Goal: Transaction & Acquisition: Purchase product/service

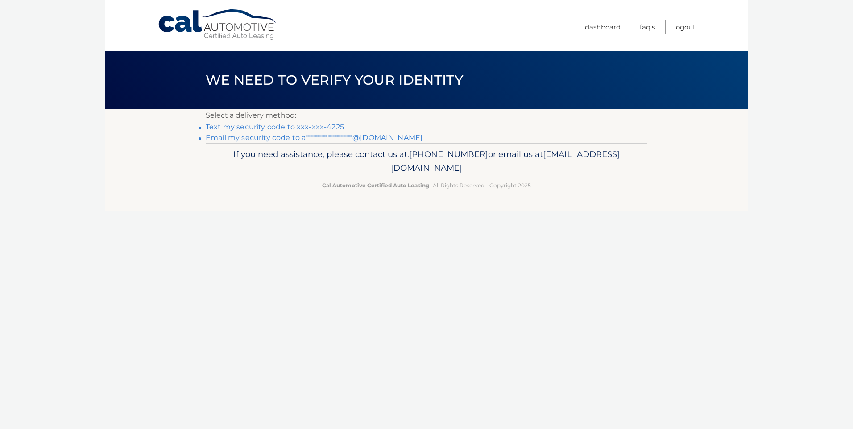
click at [328, 123] on link "Text my security code to xxx-xxx-4225" at bounding box center [275, 127] width 138 height 8
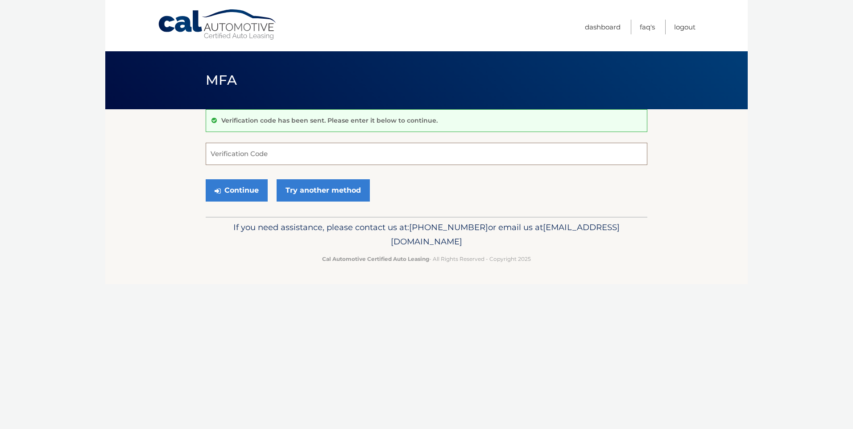
click at [272, 158] on input "Verification Code" at bounding box center [427, 154] width 442 height 22
type input "012759"
click at [245, 190] on button "Continue" at bounding box center [237, 190] width 62 height 22
click at [230, 189] on button "Continue" at bounding box center [237, 190] width 62 height 22
click at [218, 190] on icon "submit" at bounding box center [218, 190] width 6 height 7
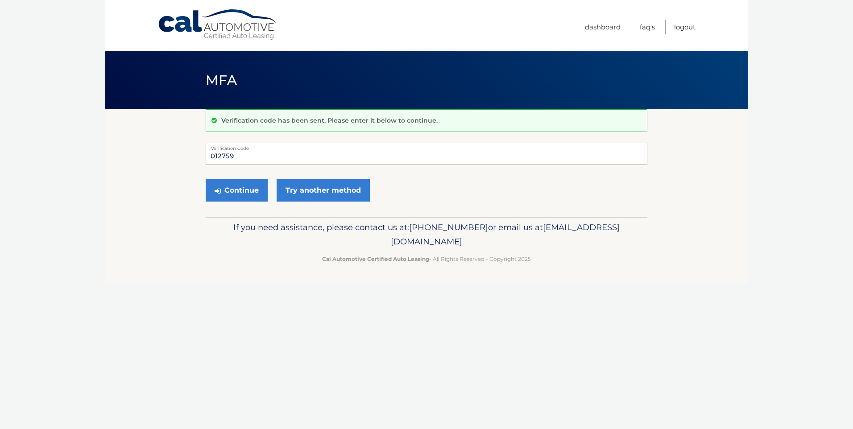
click at [372, 152] on input "012759" at bounding box center [427, 154] width 442 height 22
click at [318, 191] on link "Try another method" at bounding box center [323, 190] width 93 height 22
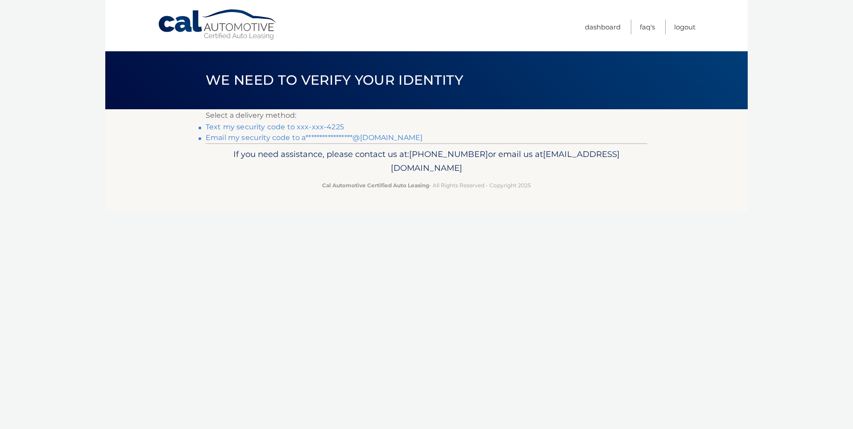
click at [332, 127] on link "Text my security code to xxx-xxx-4225" at bounding box center [275, 127] width 138 height 8
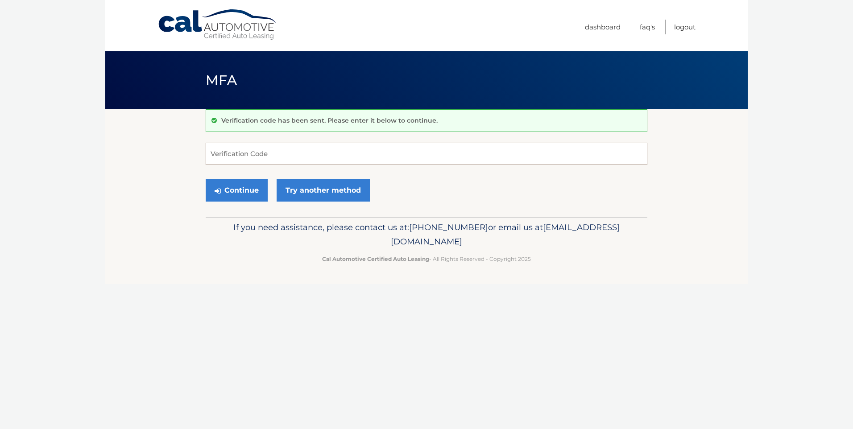
click at [298, 152] on input "Verification Code" at bounding box center [427, 154] width 442 height 22
type input "806692"
click at [239, 191] on button "Continue" at bounding box center [237, 190] width 62 height 22
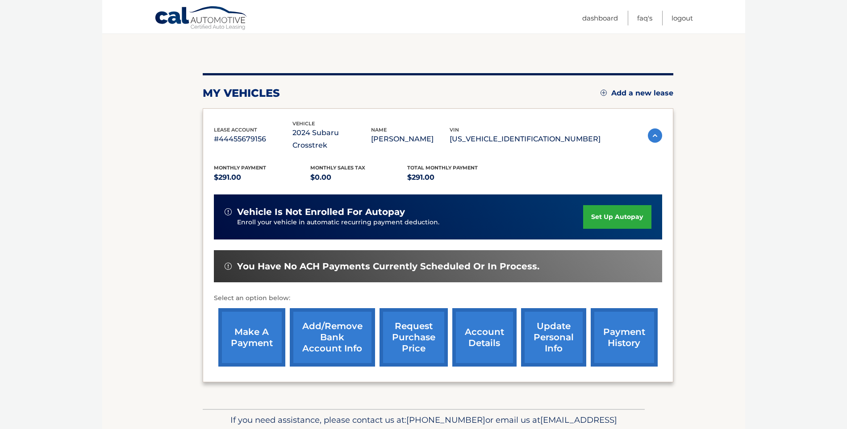
scroll to position [89, 0]
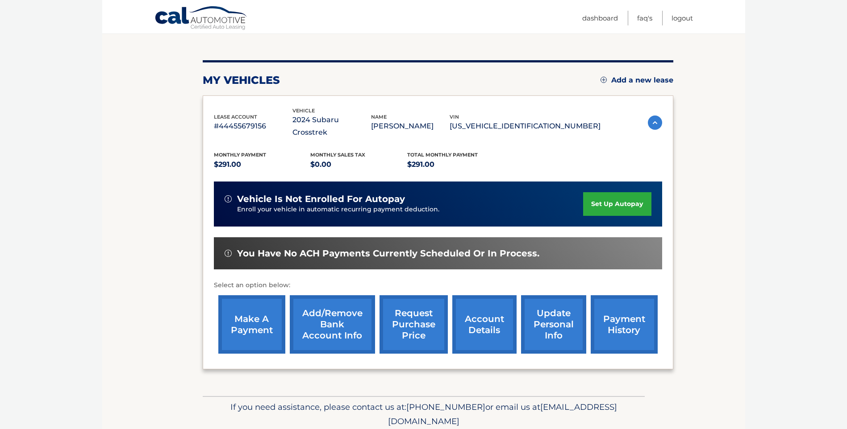
click at [477, 313] on link "account details" at bounding box center [484, 324] width 64 height 58
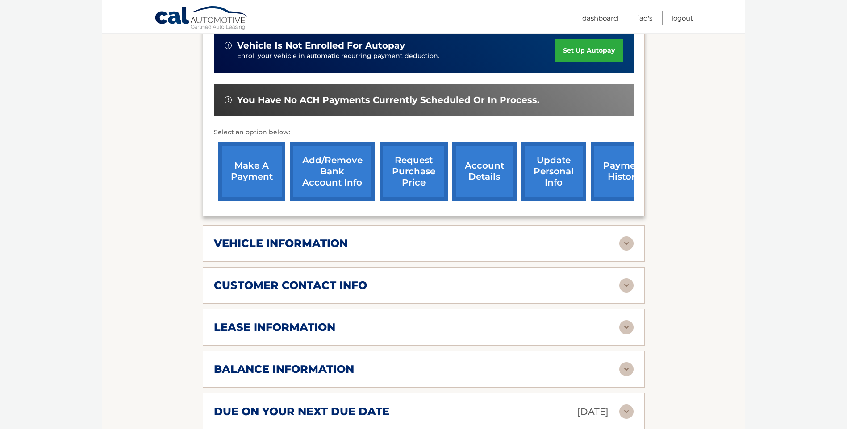
scroll to position [268, 0]
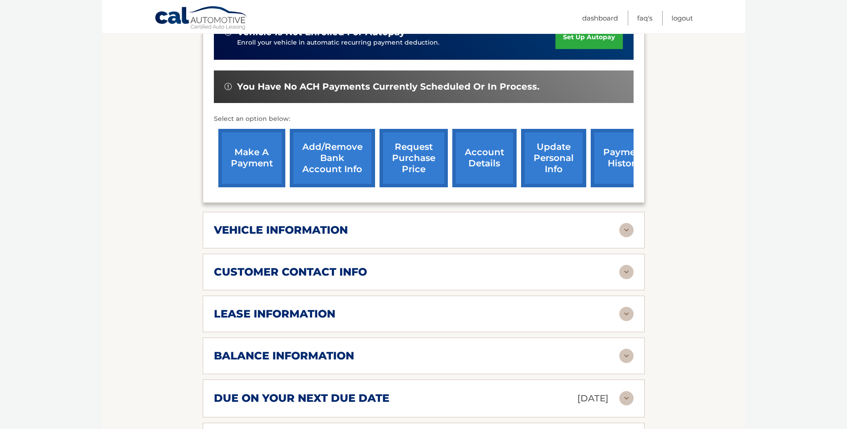
click at [368, 349] on div "balance information" at bounding box center [416, 355] width 405 height 13
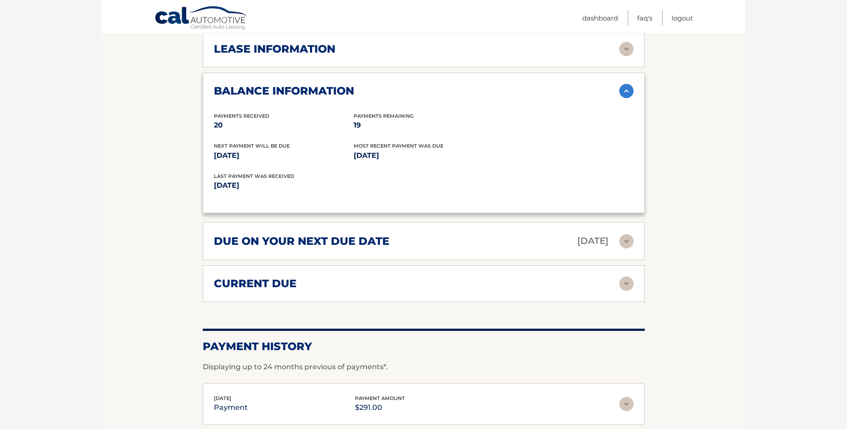
scroll to position [535, 0]
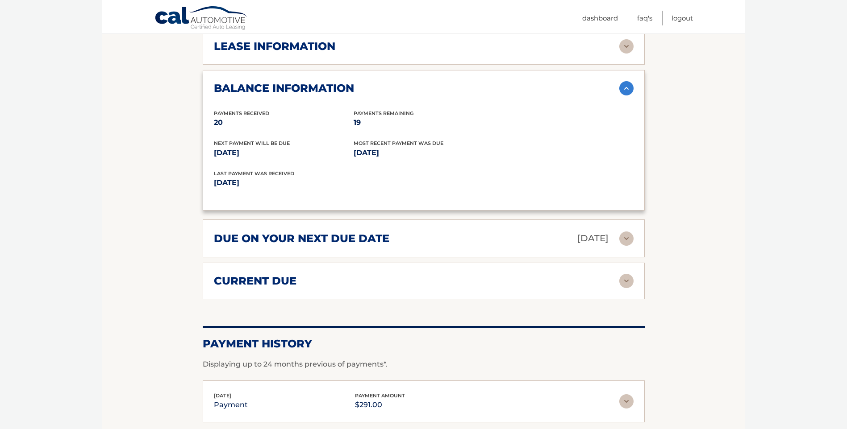
click at [628, 274] on img at bounding box center [626, 281] width 14 height 14
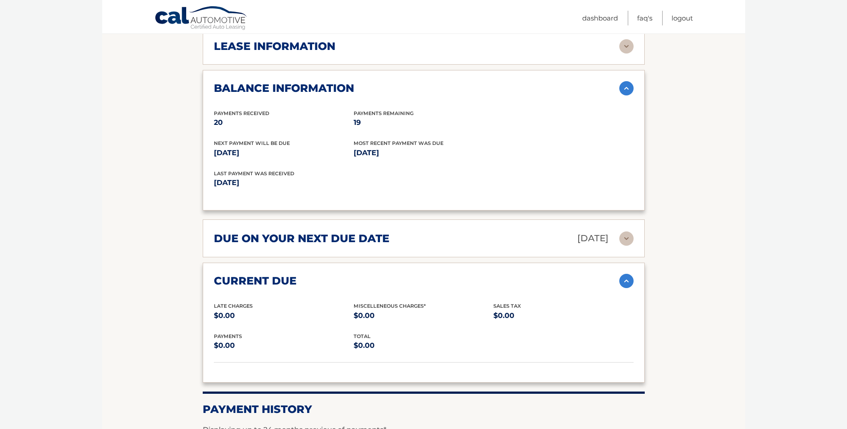
click at [625, 232] on img at bounding box center [626, 239] width 14 height 14
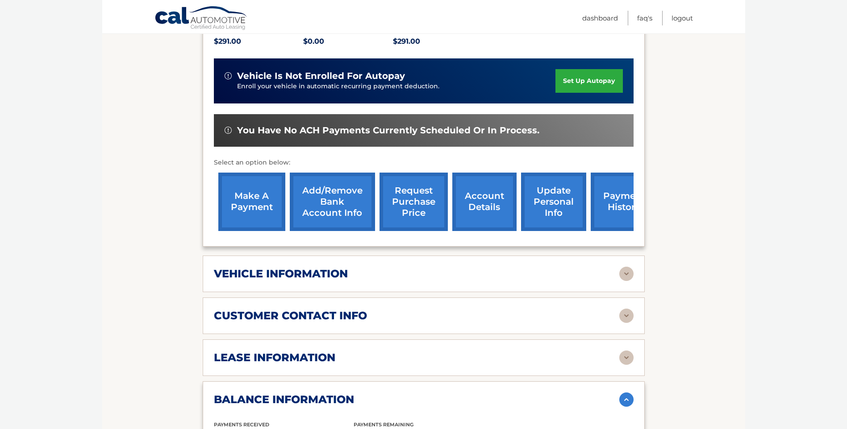
scroll to position [223, 0]
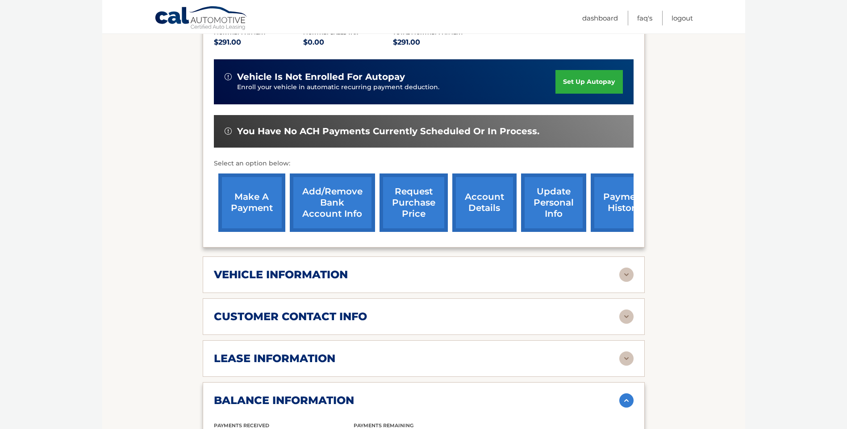
click at [251, 193] on link "make a payment" at bounding box center [251, 203] width 67 height 58
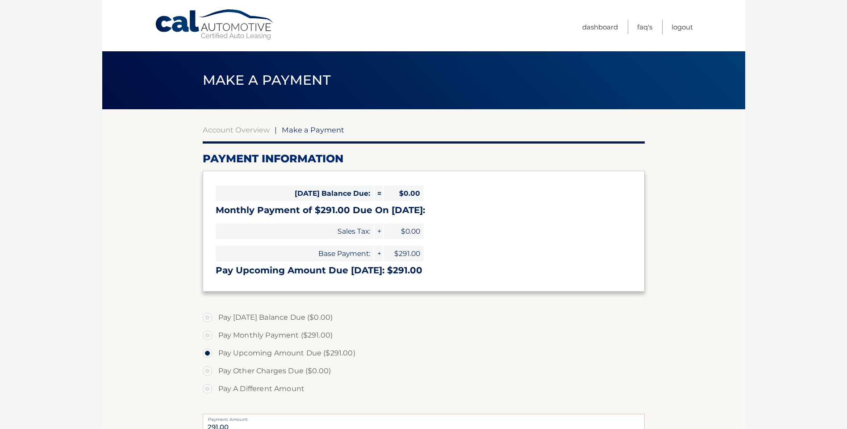
select select "ODJmYjhkMjktZTI5Ni00ZWZiLWEzMzEtNDM3MDU2NzJhYzdl"
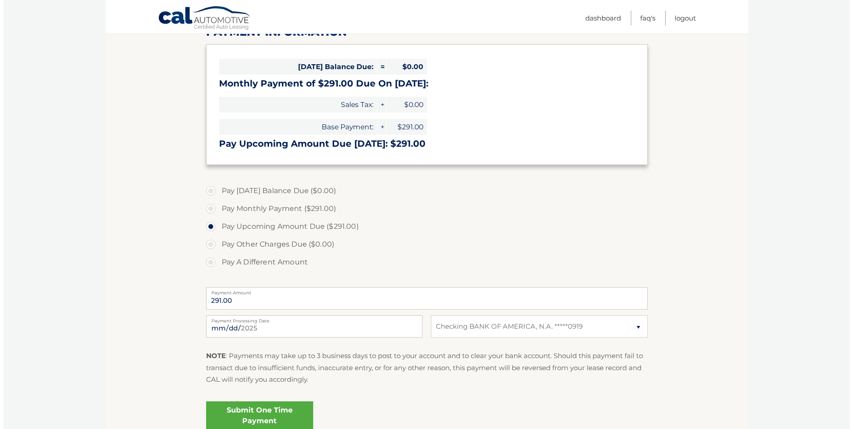
scroll to position [178, 0]
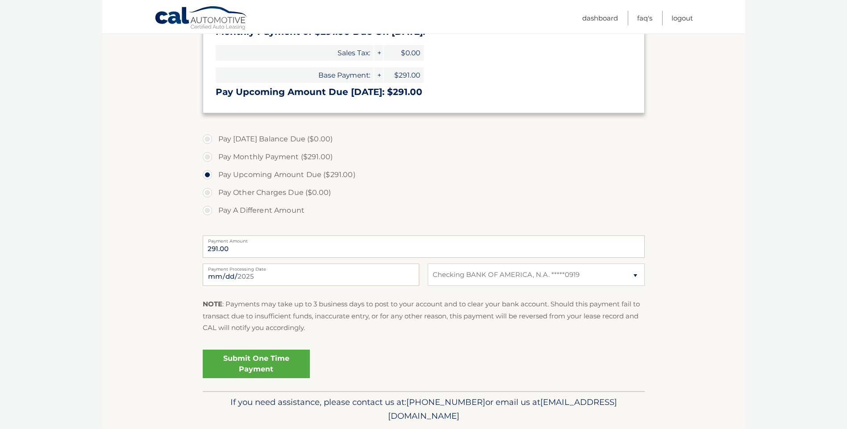
click at [260, 365] on link "Submit One Time Payment" at bounding box center [256, 364] width 107 height 29
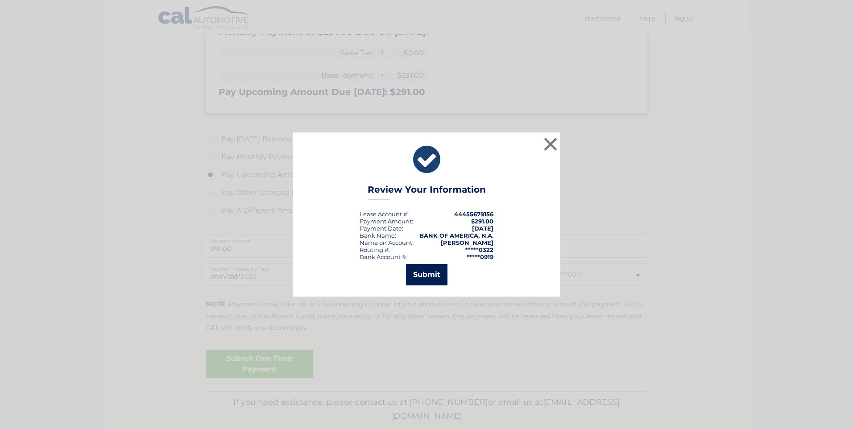
click at [421, 275] on button "Submit" at bounding box center [427, 274] width 42 height 21
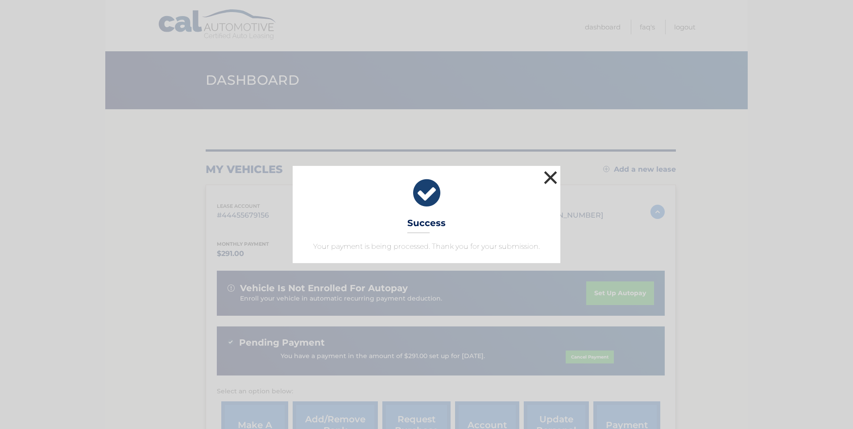
click at [550, 181] on button "×" at bounding box center [551, 178] width 18 height 18
